Goal: Information Seeking & Learning: Learn about a topic

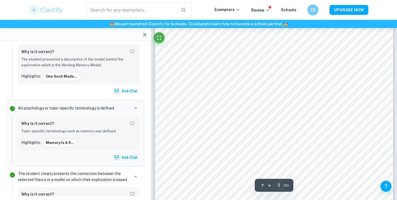
scroll to position [738, 0]
click at [247, 168] on div at bounding box center [273, 166] width 180 height 17
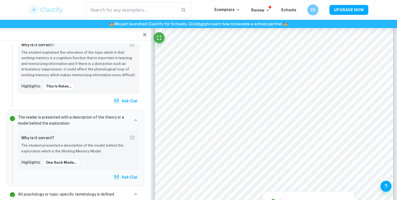
drag, startPoint x: 247, startPoint y: 167, endPoint x: 268, endPoint y: 170, distance: 21.1
click at [268, 170] on div at bounding box center [273, 166] width 180 height 17
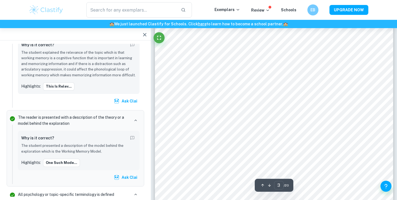
scroll to position [740, 0]
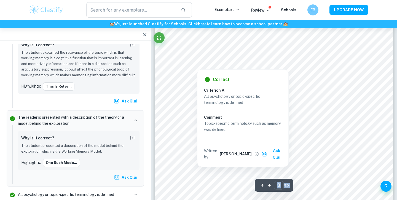
click at [288, 61] on div at bounding box center [272, 54] width 179 height 17
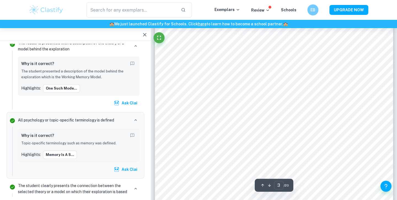
scroll to position [748, 0]
